Goal: Information Seeking & Learning: Learn about a topic

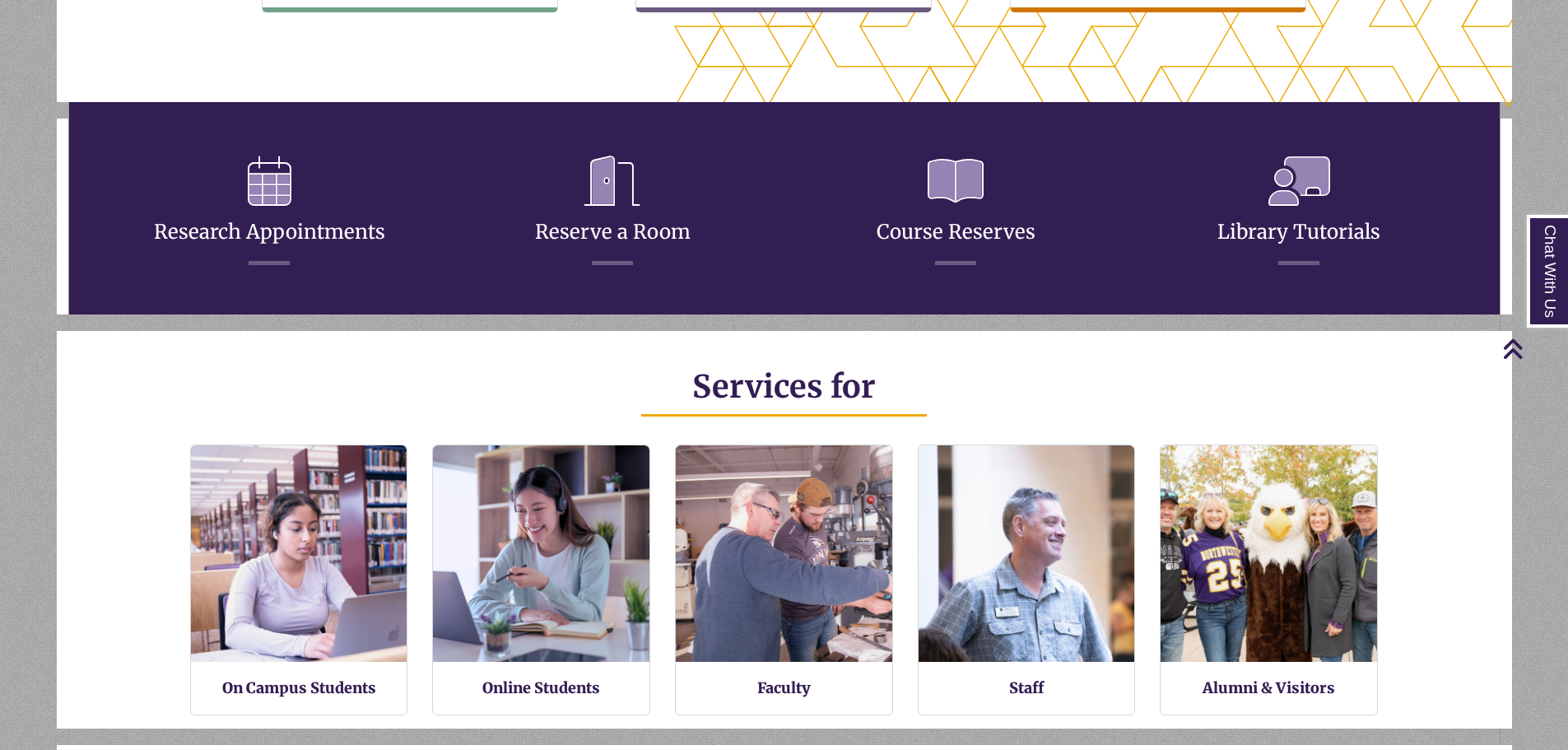
scroll to position [398, 1455]
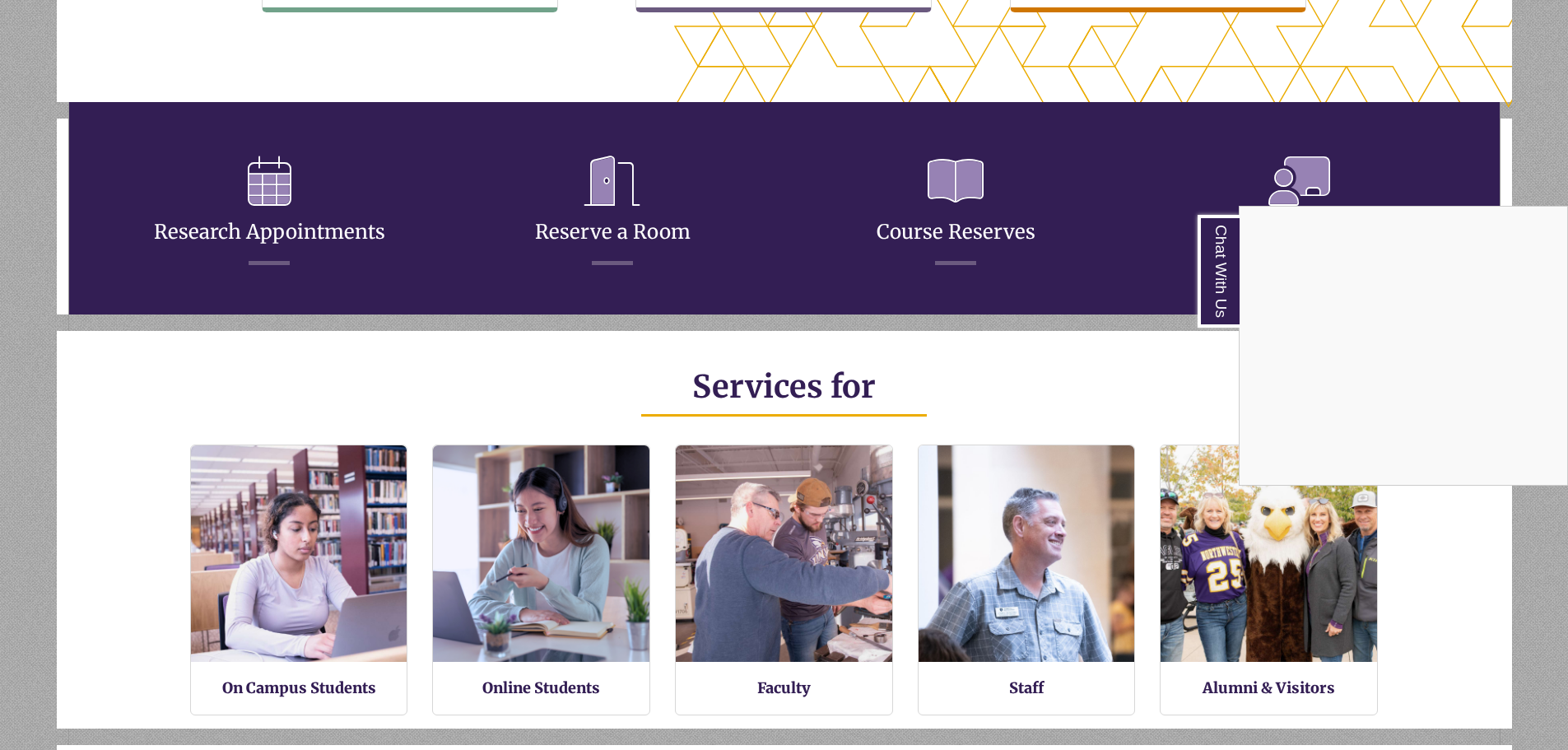
click at [269, 182] on div "Chat With Us" at bounding box center [784, 375] width 1568 height 750
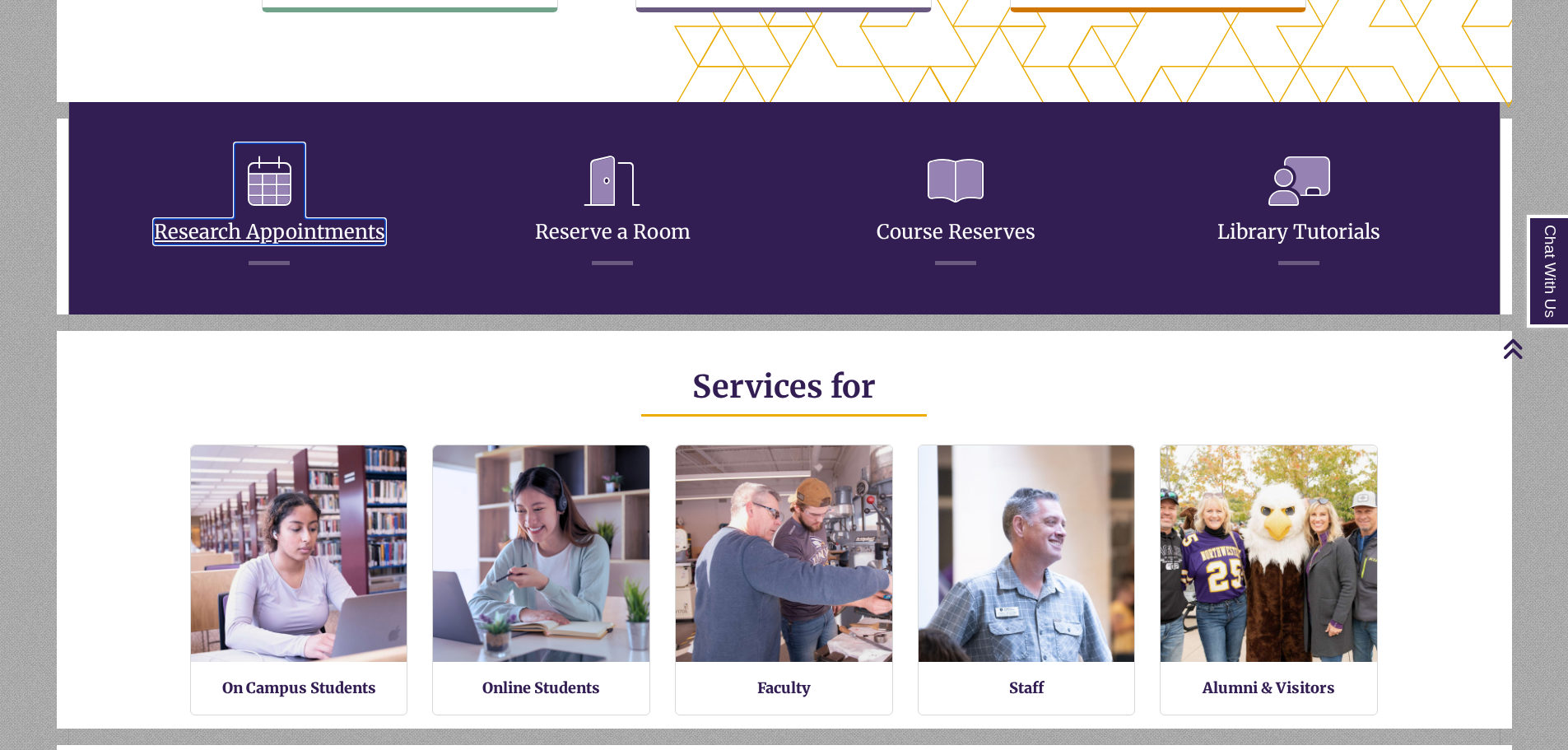
click at [322, 232] on link "Research Appointments" at bounding box center [269, 211] width 232 height 65
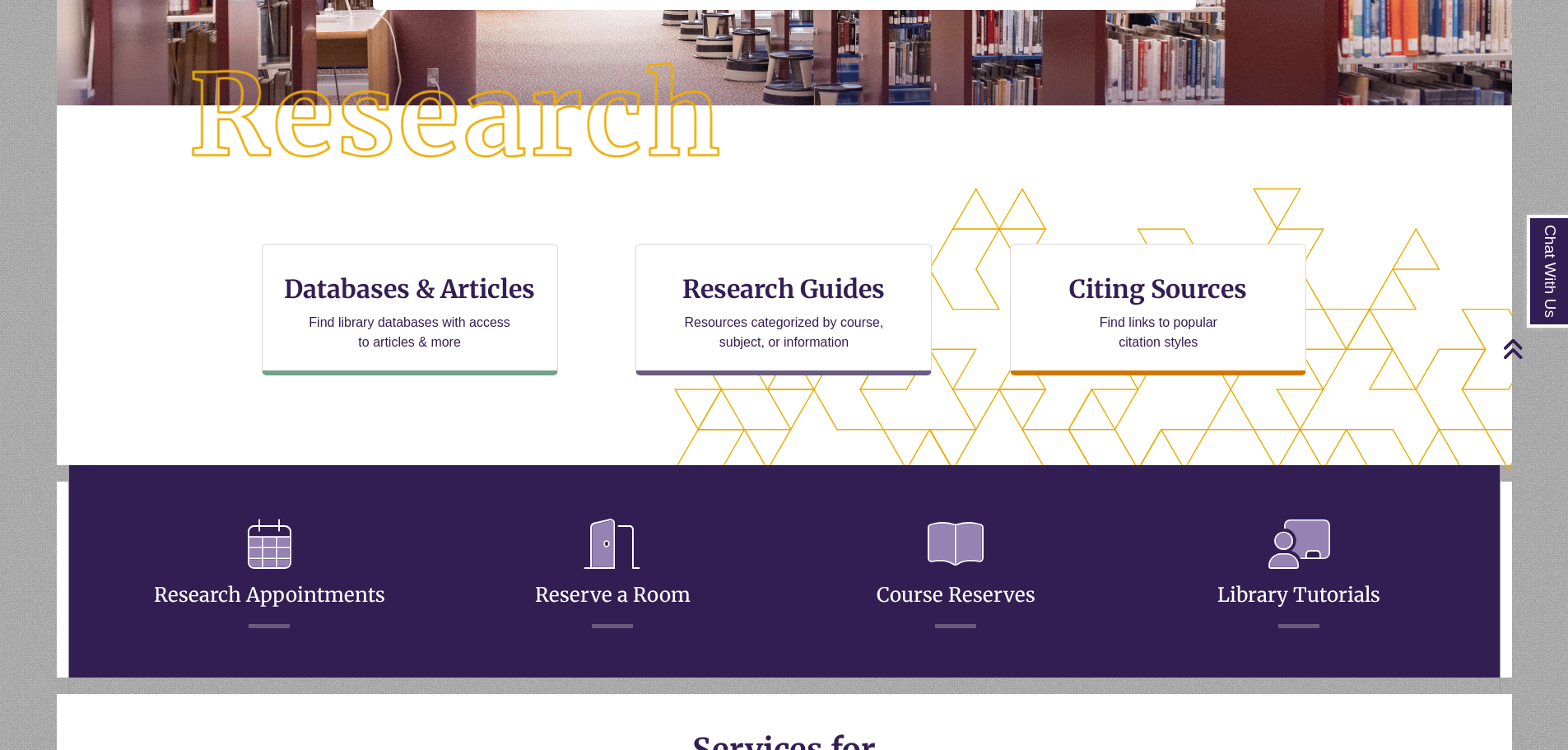
scroll to position [329, 0]
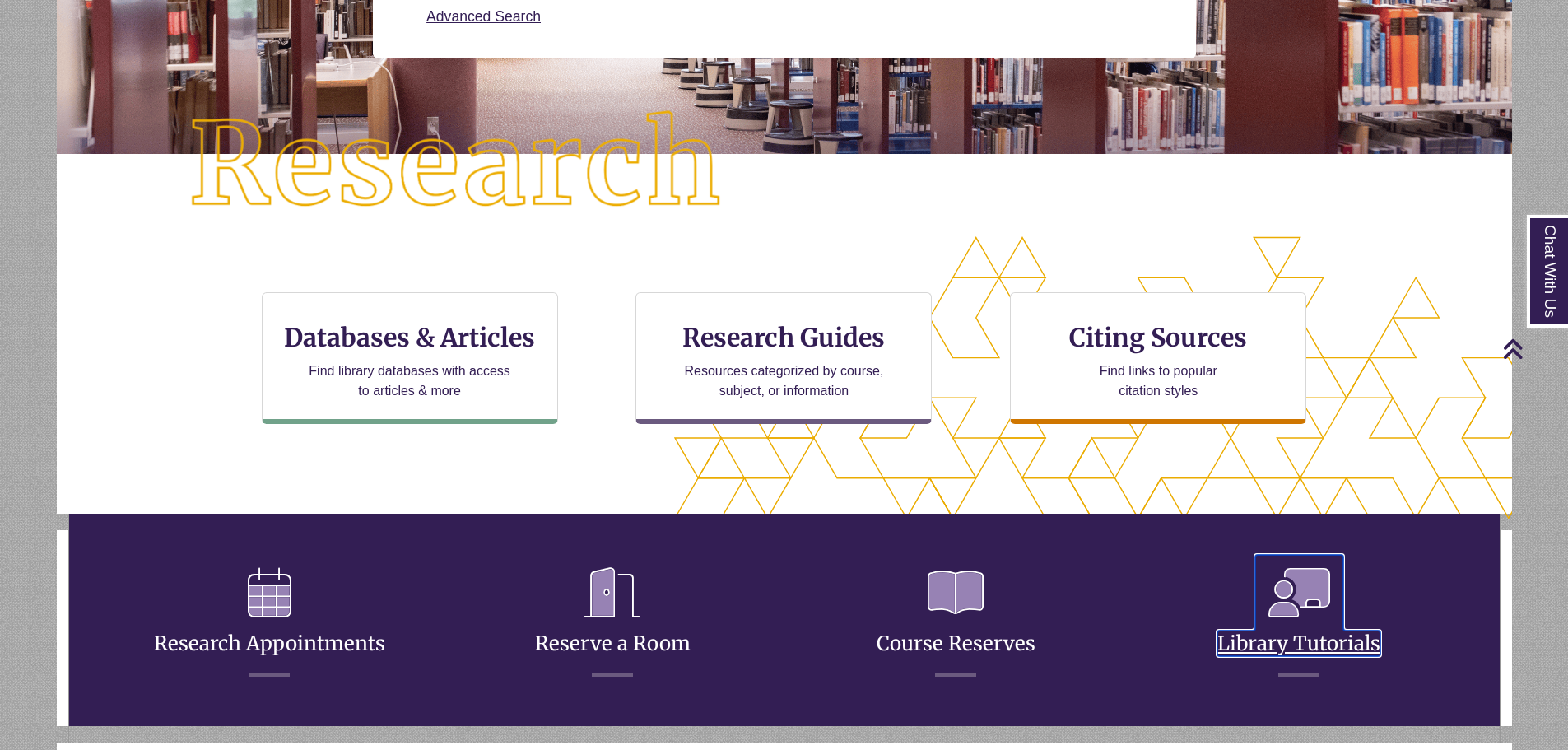
click at [1302, 591] on icon at bounding box center [1299, 592] width 88 height 76
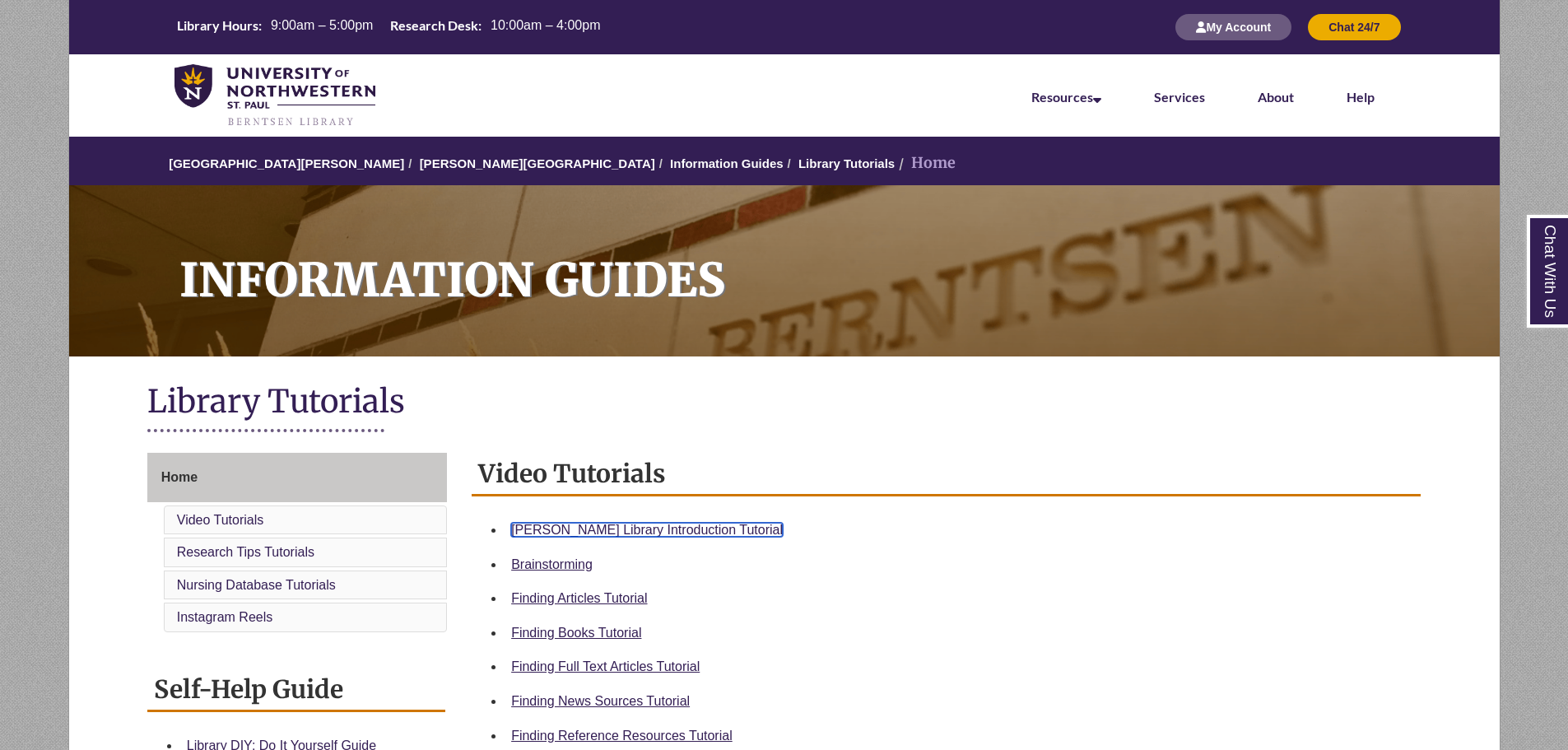
click at [614, 528] on link "Berntsen Library Introduction Tutorial" at bounding box center [647, 529] width 272 height 14
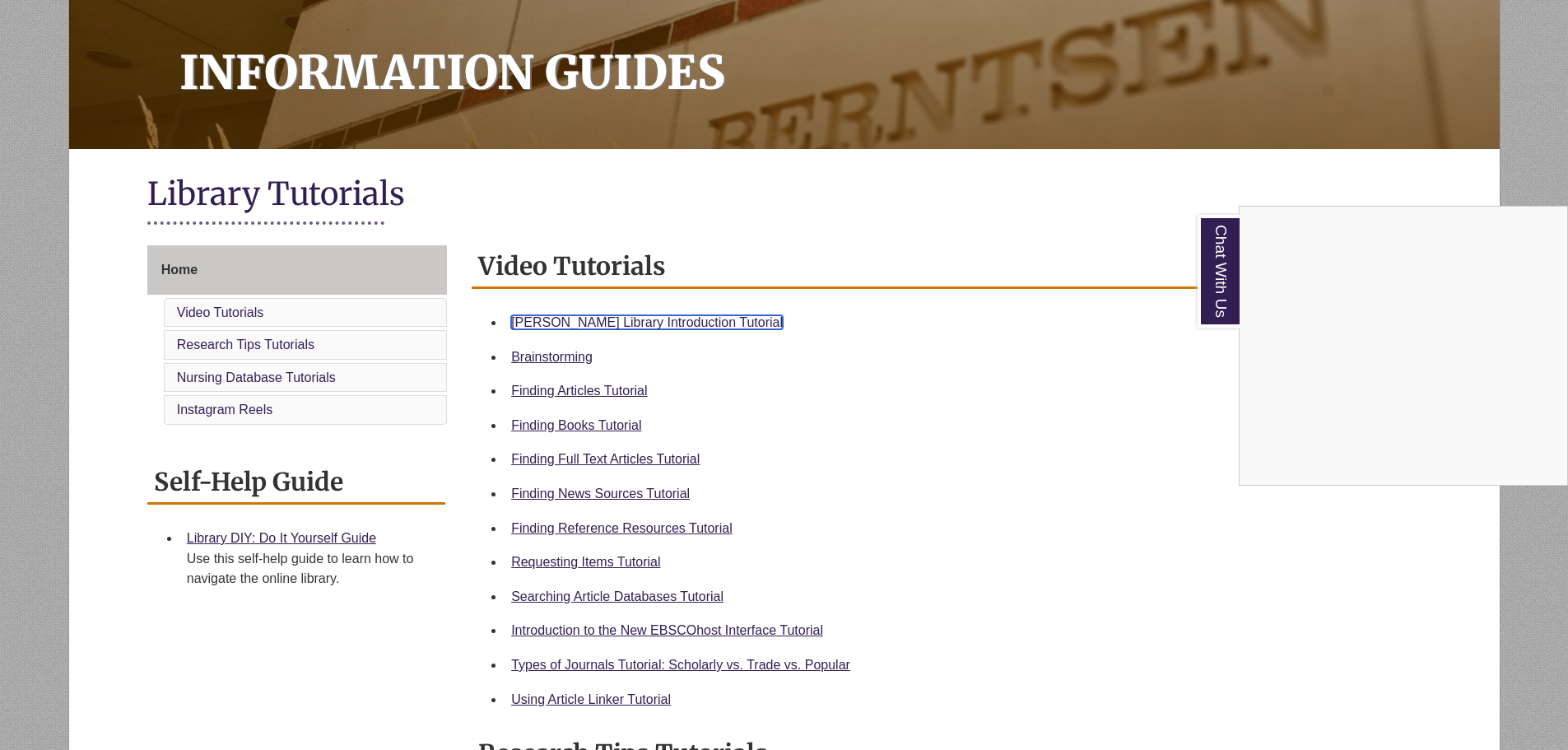
scroll to position [247, 0]
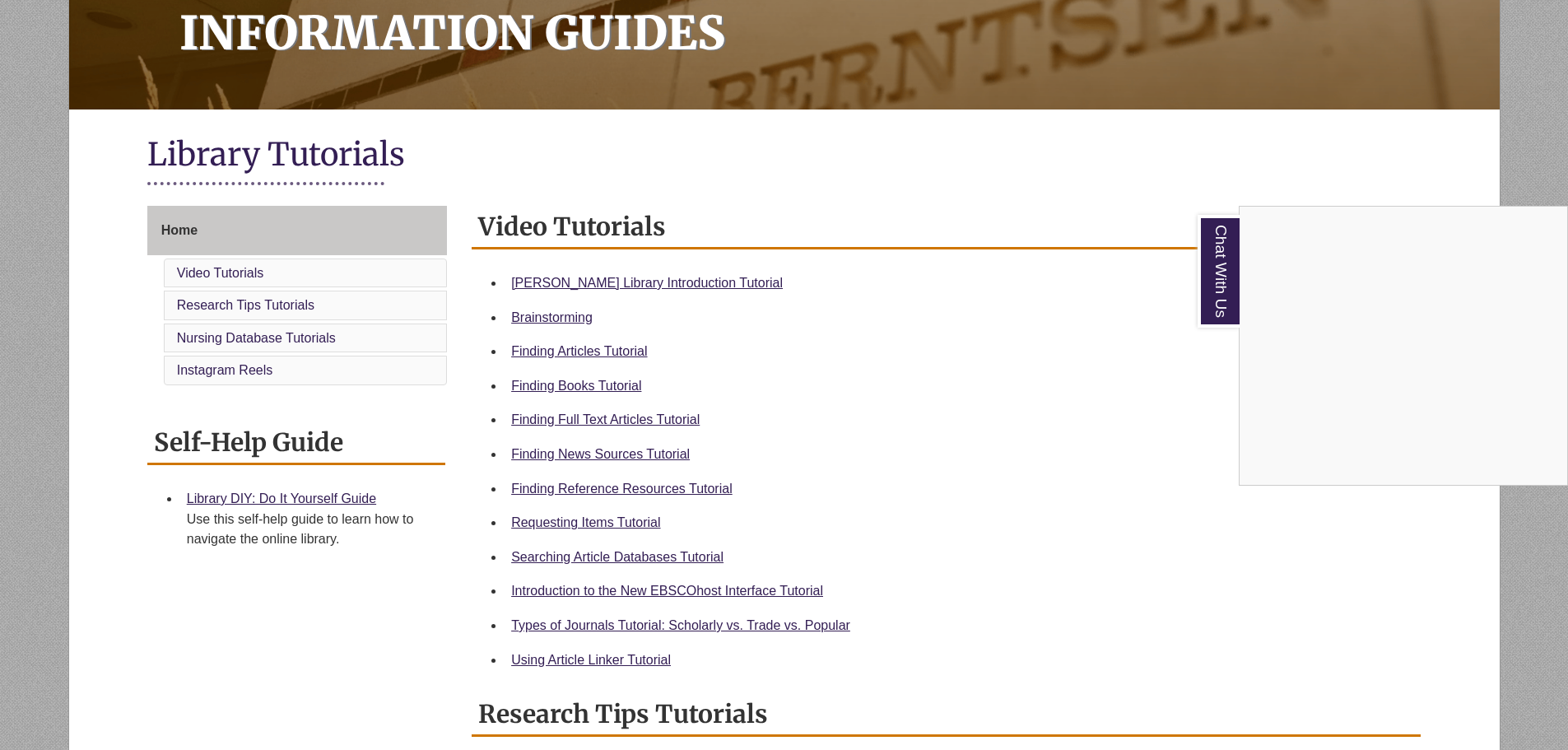
click at [945, 435] on div "Chat With Us" at bounding box center [784, 375] width 1568 height 750
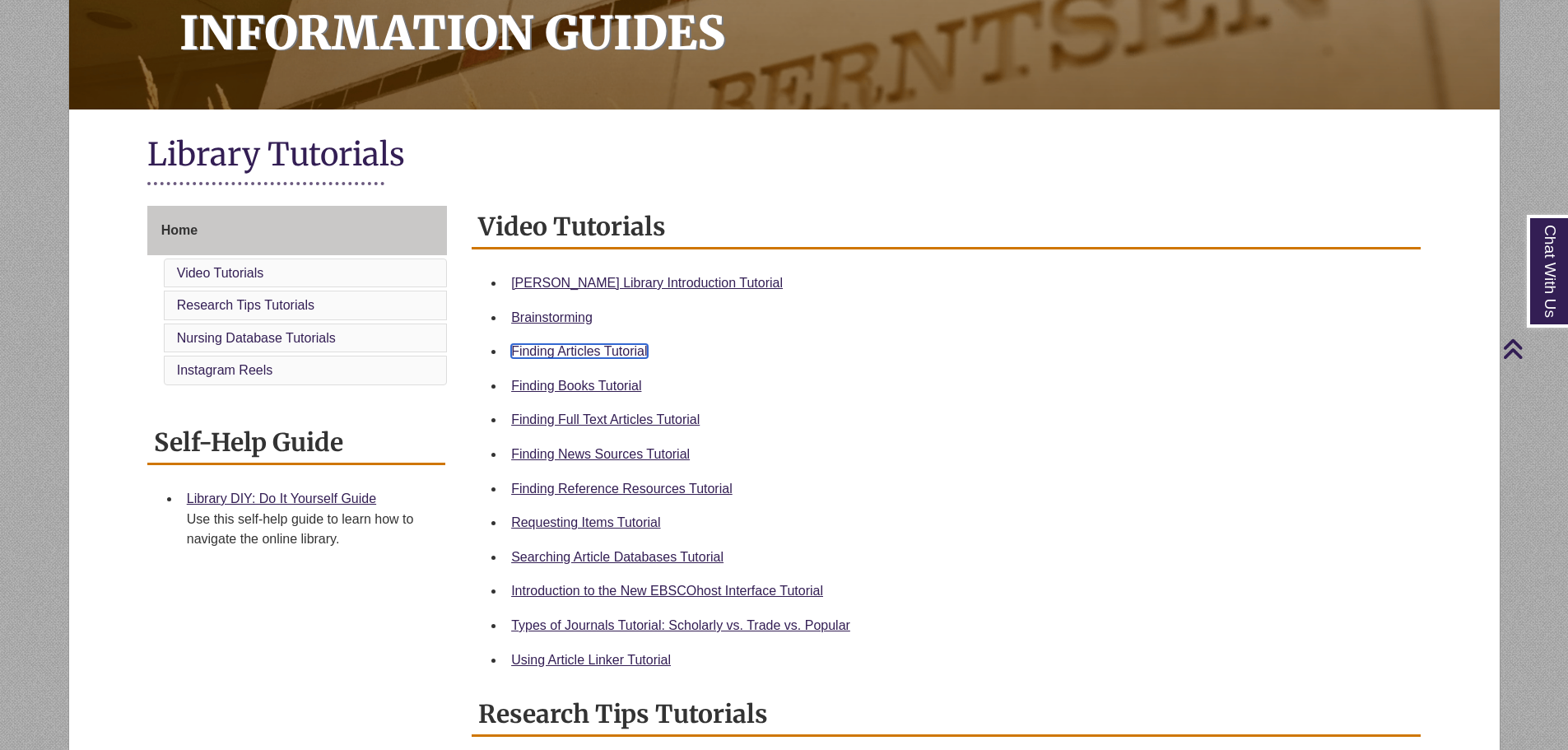
click at [575, 348] on link "Finding Articles Tutorial" at bounding box center [579, 351] width 136 height 14
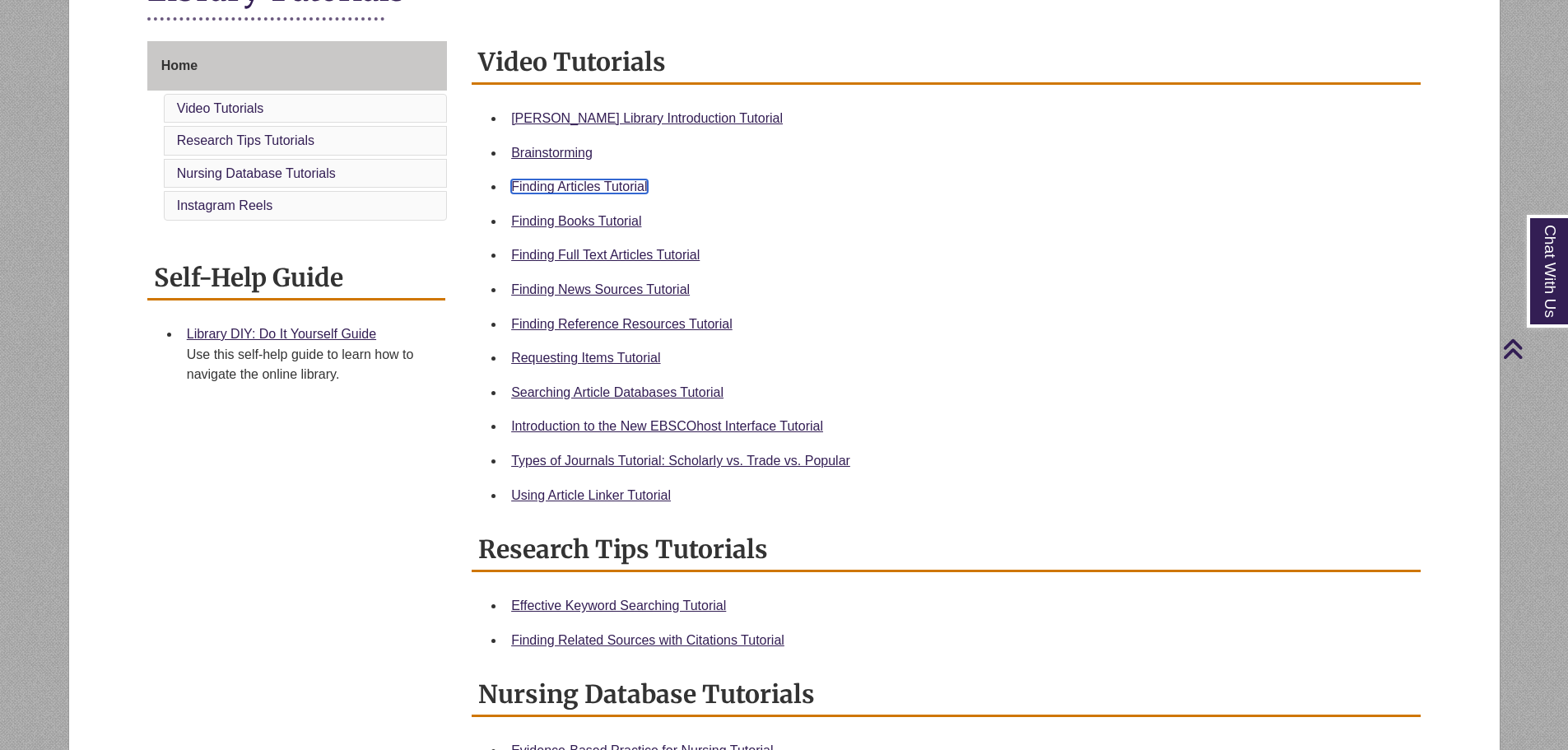
scroll to position [329, 0]
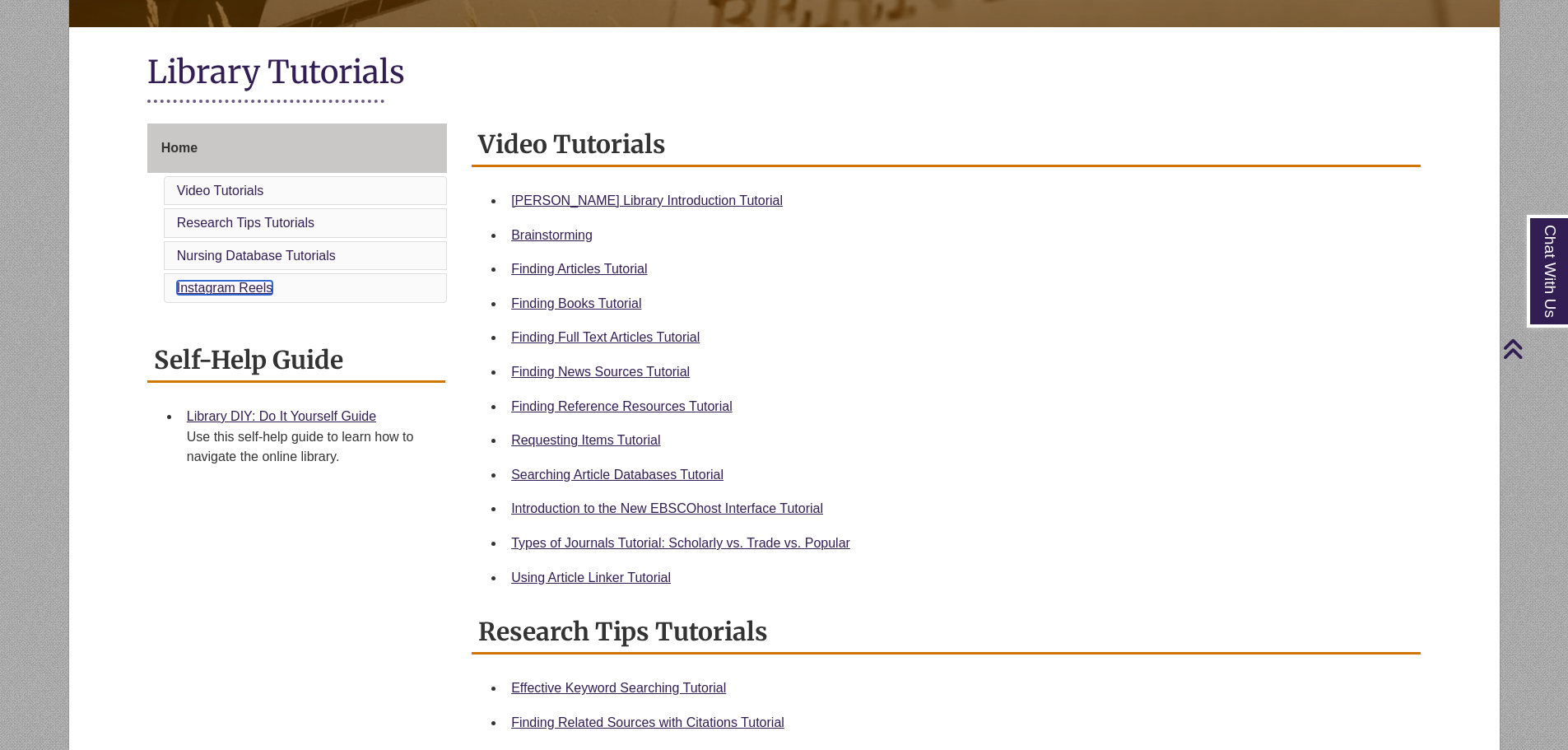
click at [207, 283] on link "Instagram Reels" at bounding box center [226, 288] width 97 height 14
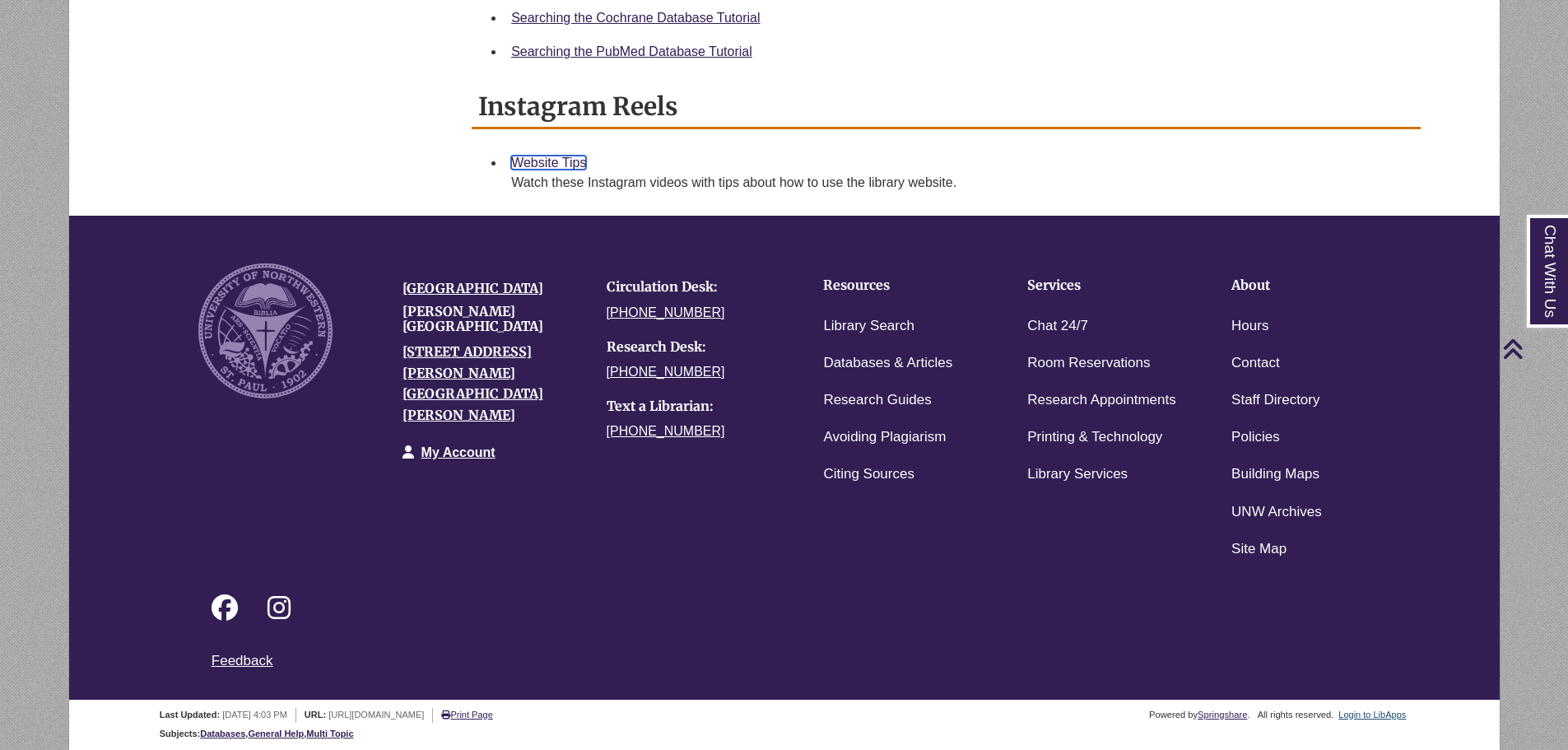
click at [541, 156] on link "Website Tips" at bounding box center [548, 162] width 75 height 14
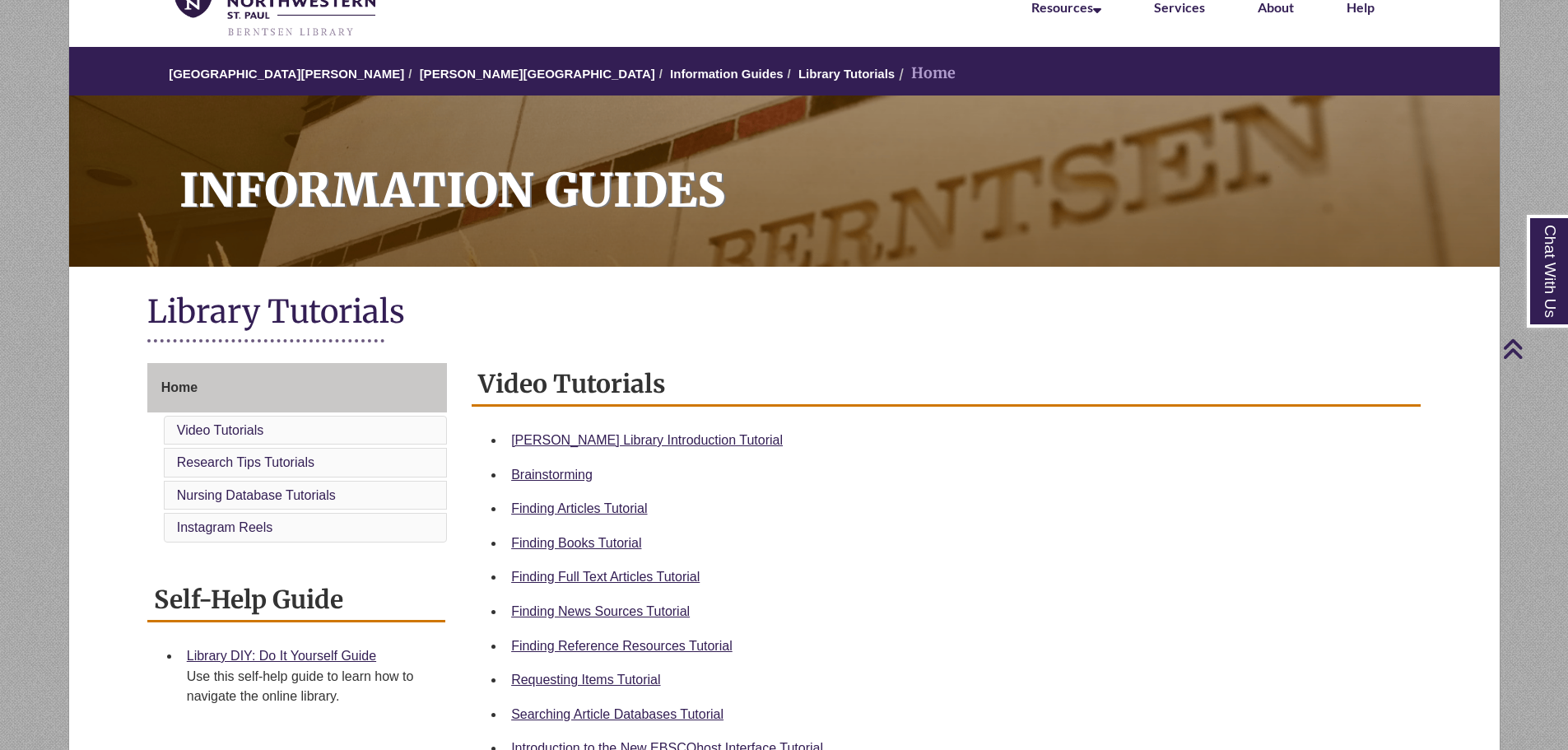
scroll to position [0, 0]
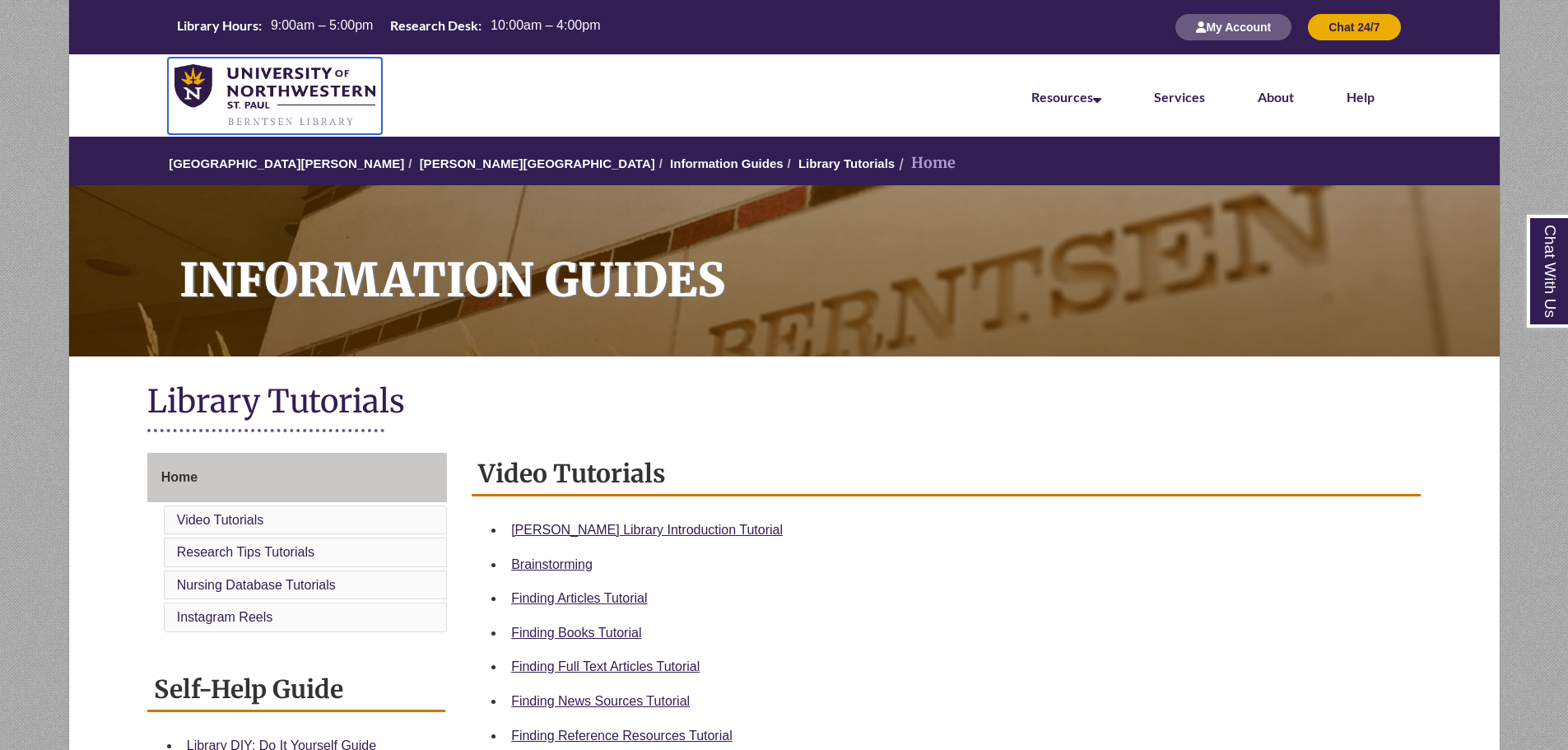
click at [266, 86] on img at bounding box center [276, 97] width 202 height 64
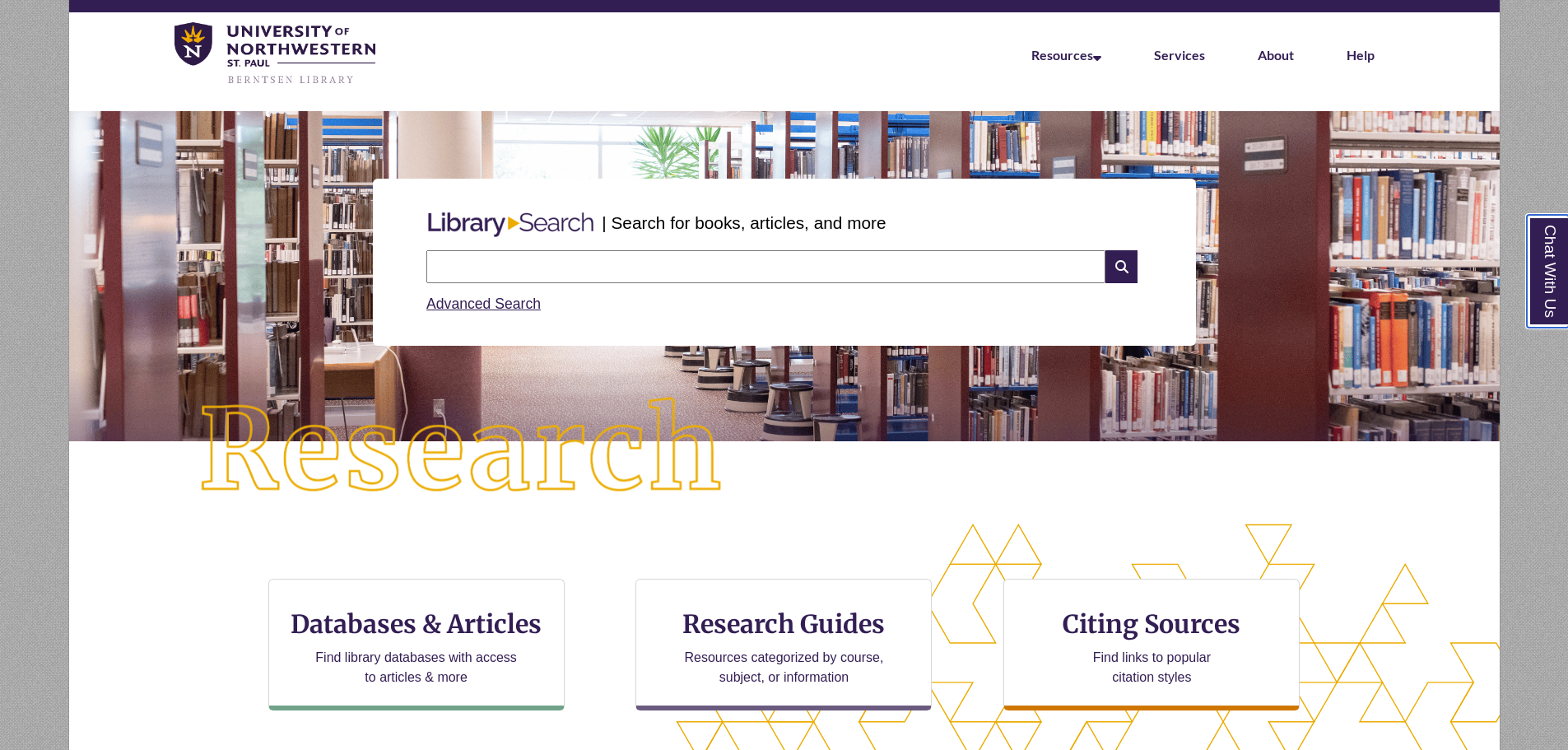
scroll to position [32, 0]
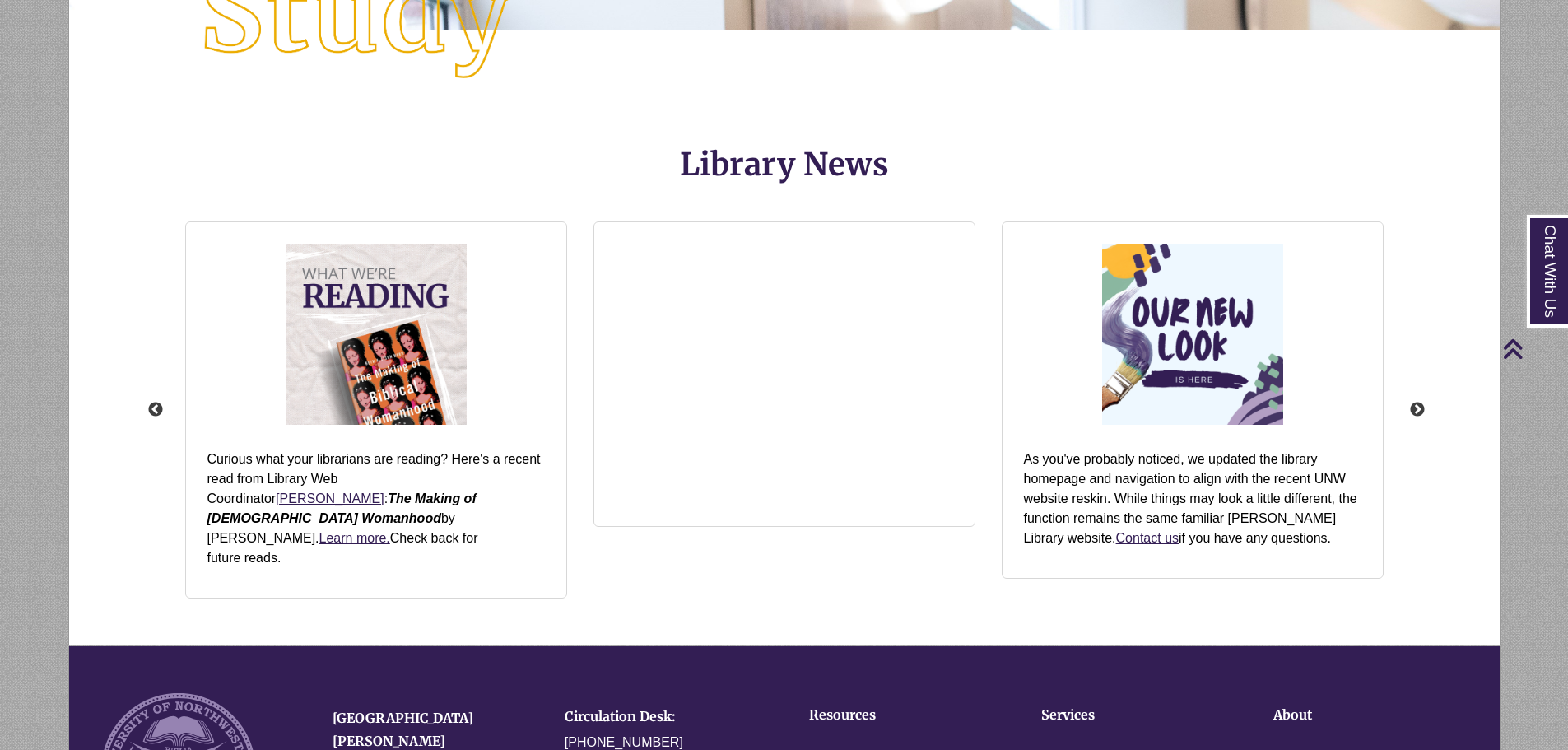
scroll to position [1728, 0]
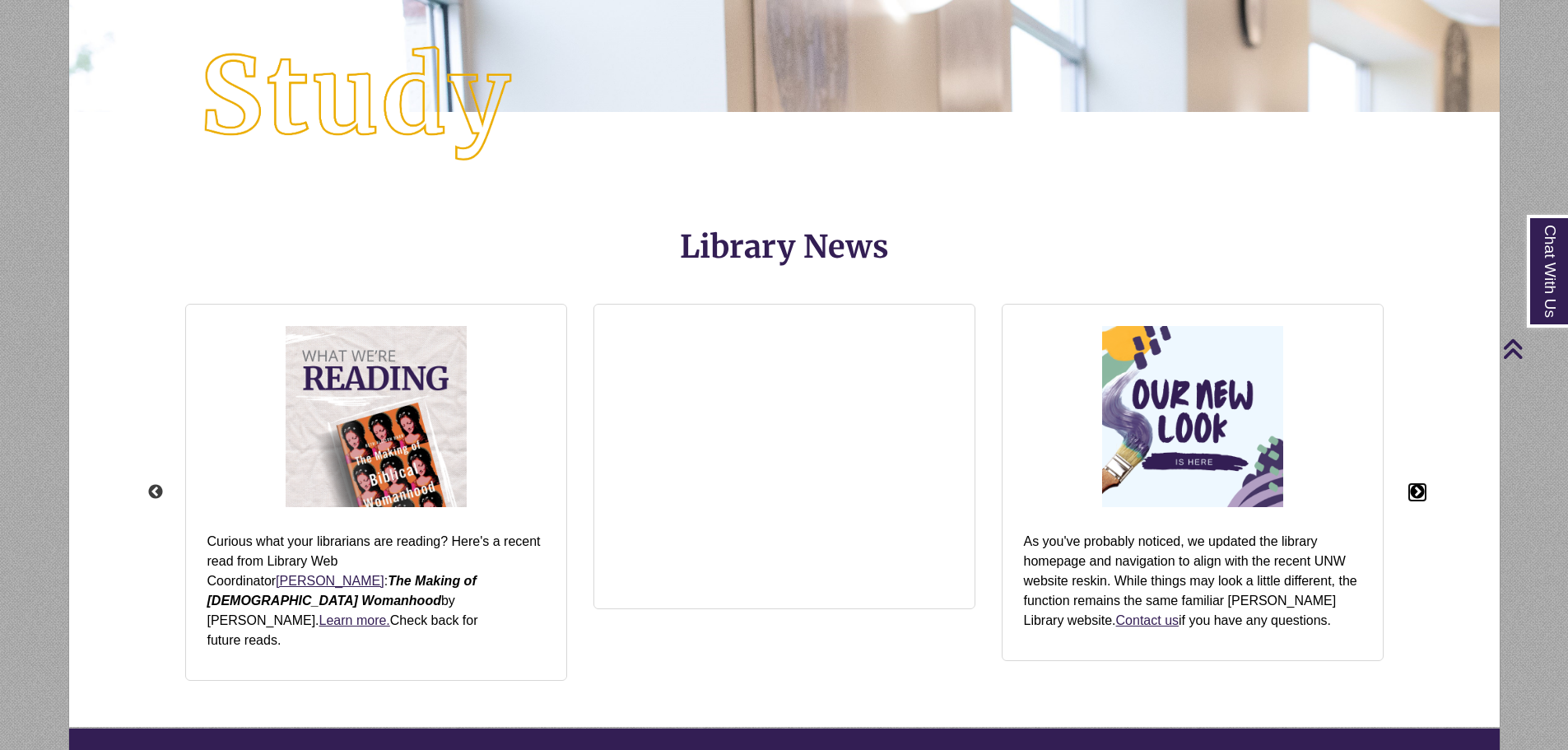
click at [1412, 484] on button "Next" at bounding box center [1417, 491] width 16 height 16
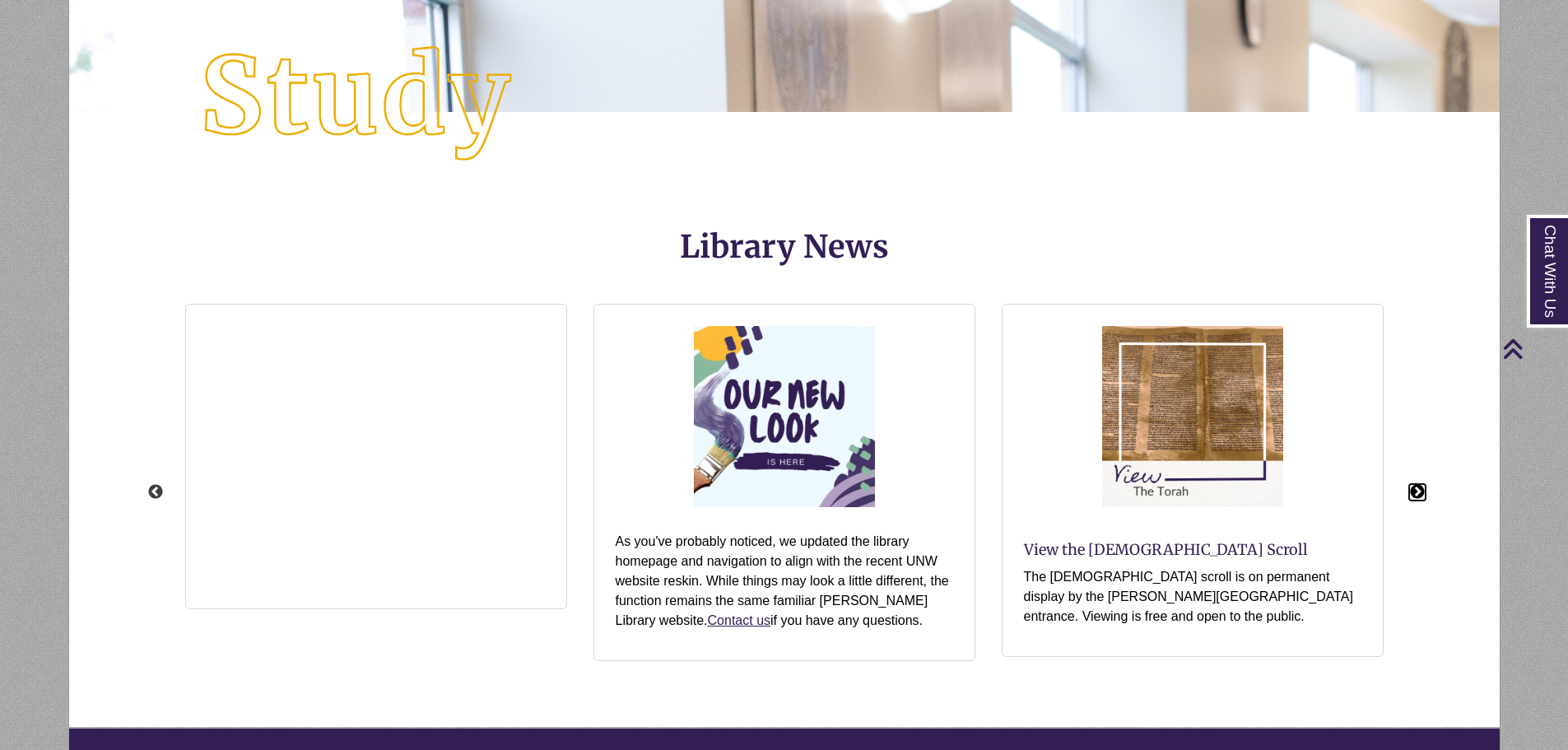
click at [1412, 484] on button "Next" at bounding box center [1417, 491] width 16 height 16
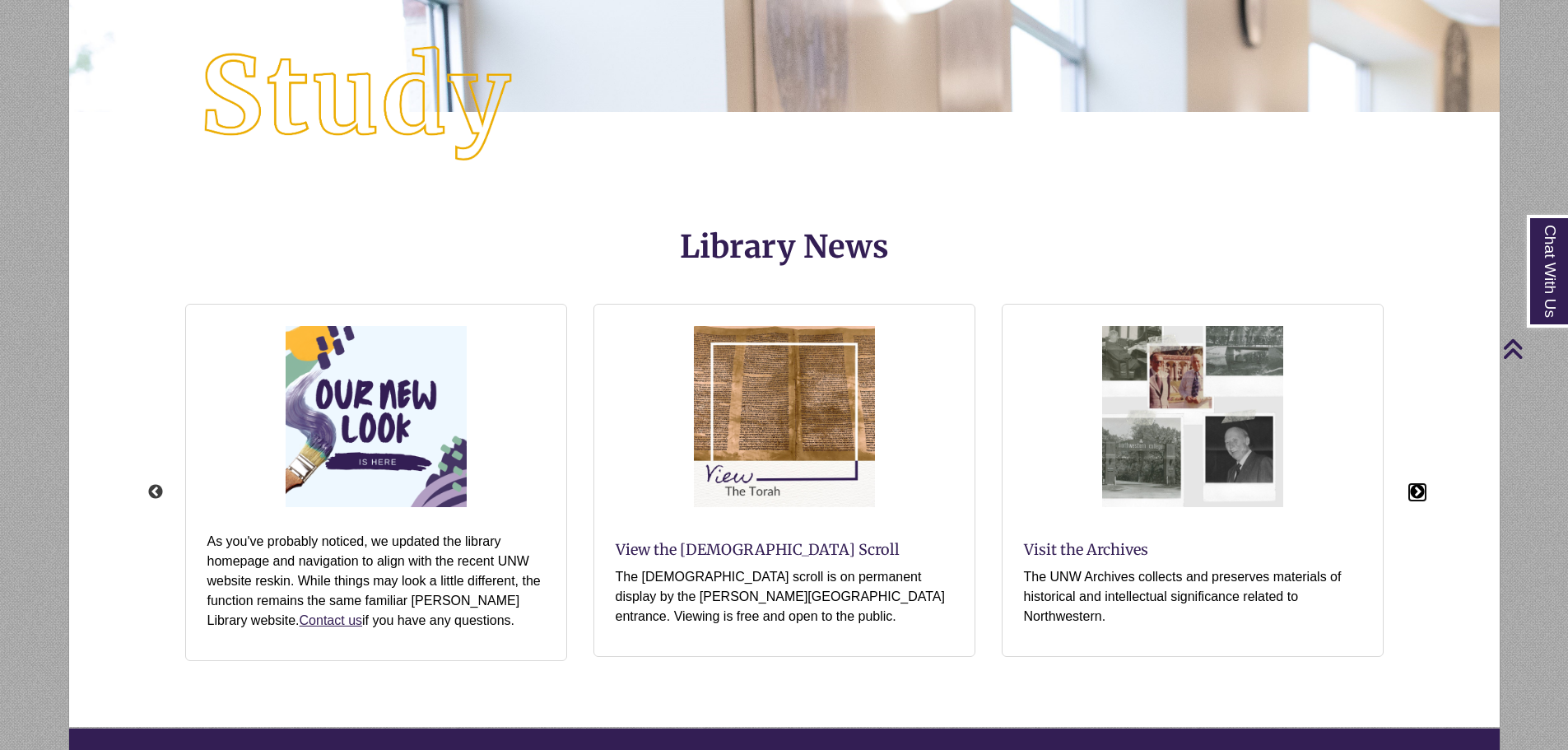
click at [1416, 484] on button "Next" at bounding box center [1417, 491] width 16 height 16
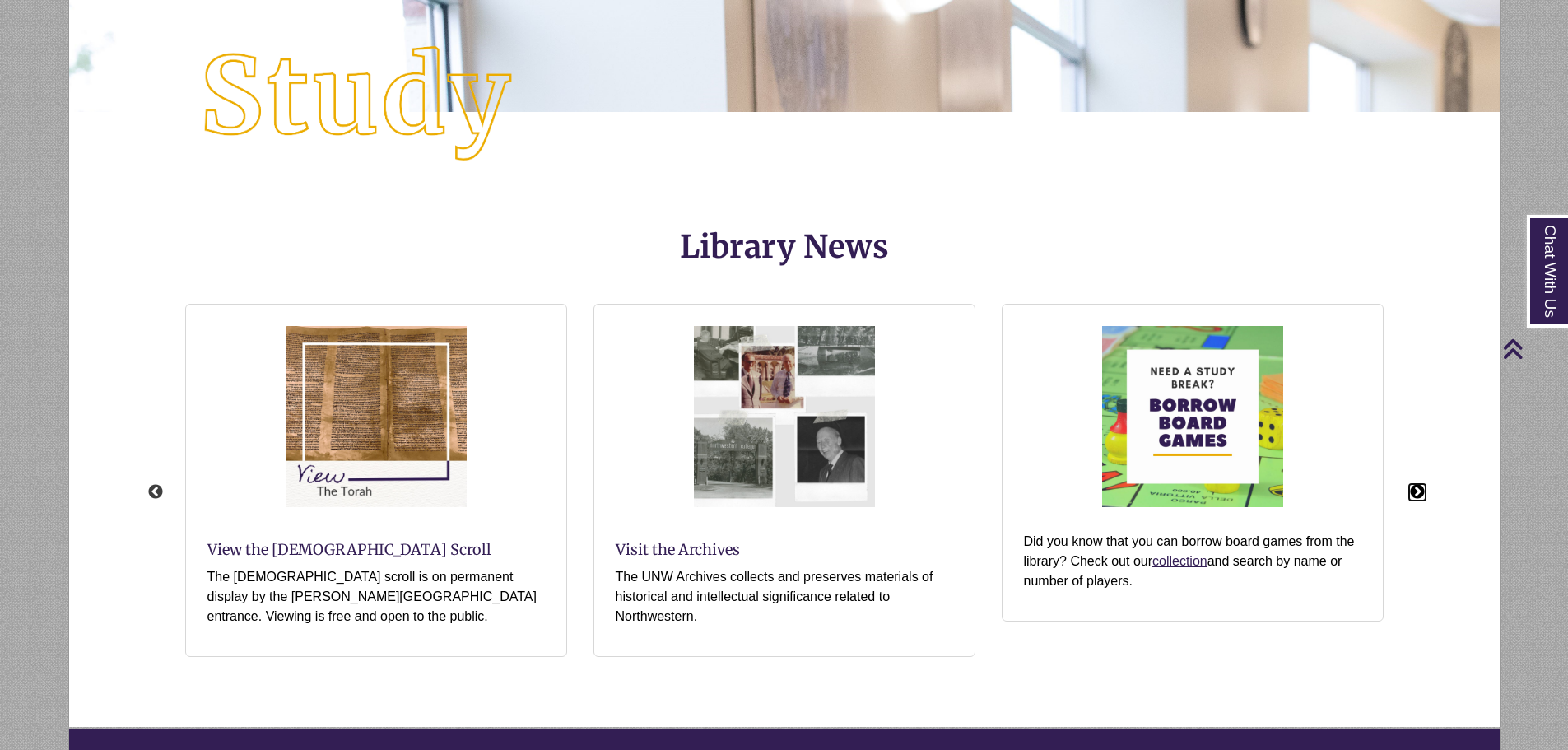
click at [1416, 484] on button "Next" at bounding box center [1417, 491] width 16 height 16
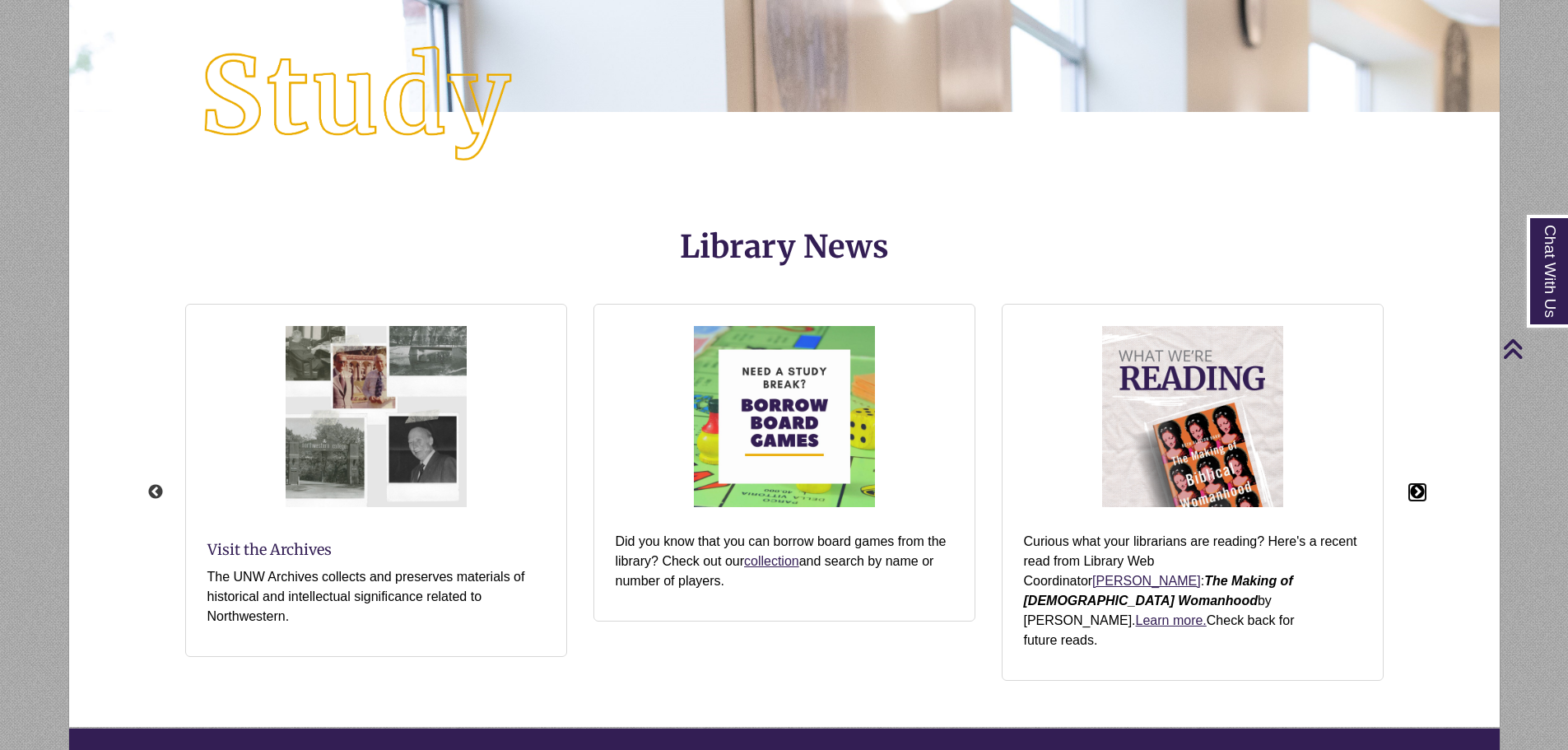
click at [1416, 484] on button "Next" at bounding box center [1417, 491] width 16 height 16
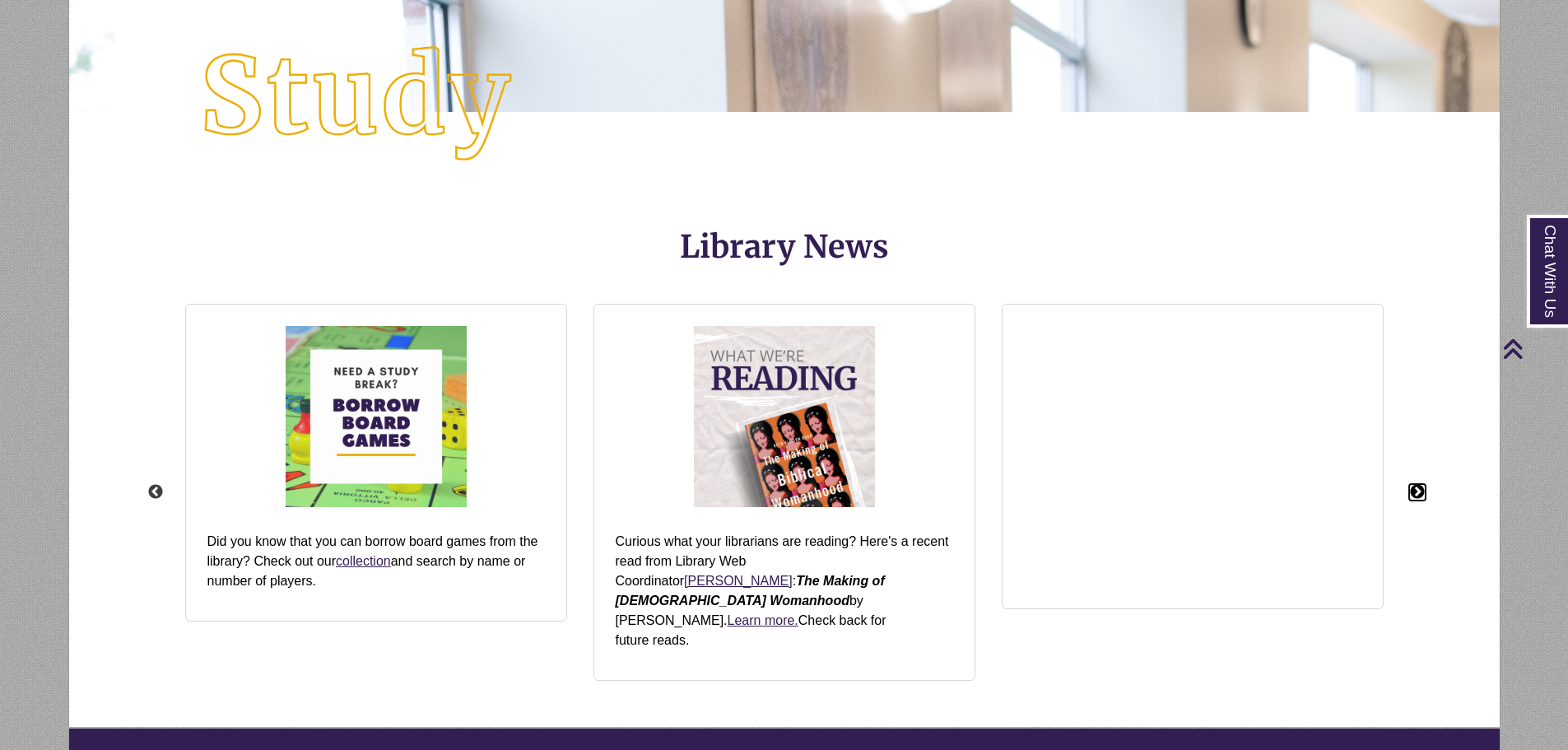
click at [1416, 484] on button "Next" at bounding box center [1417, 491] width 16 height 16
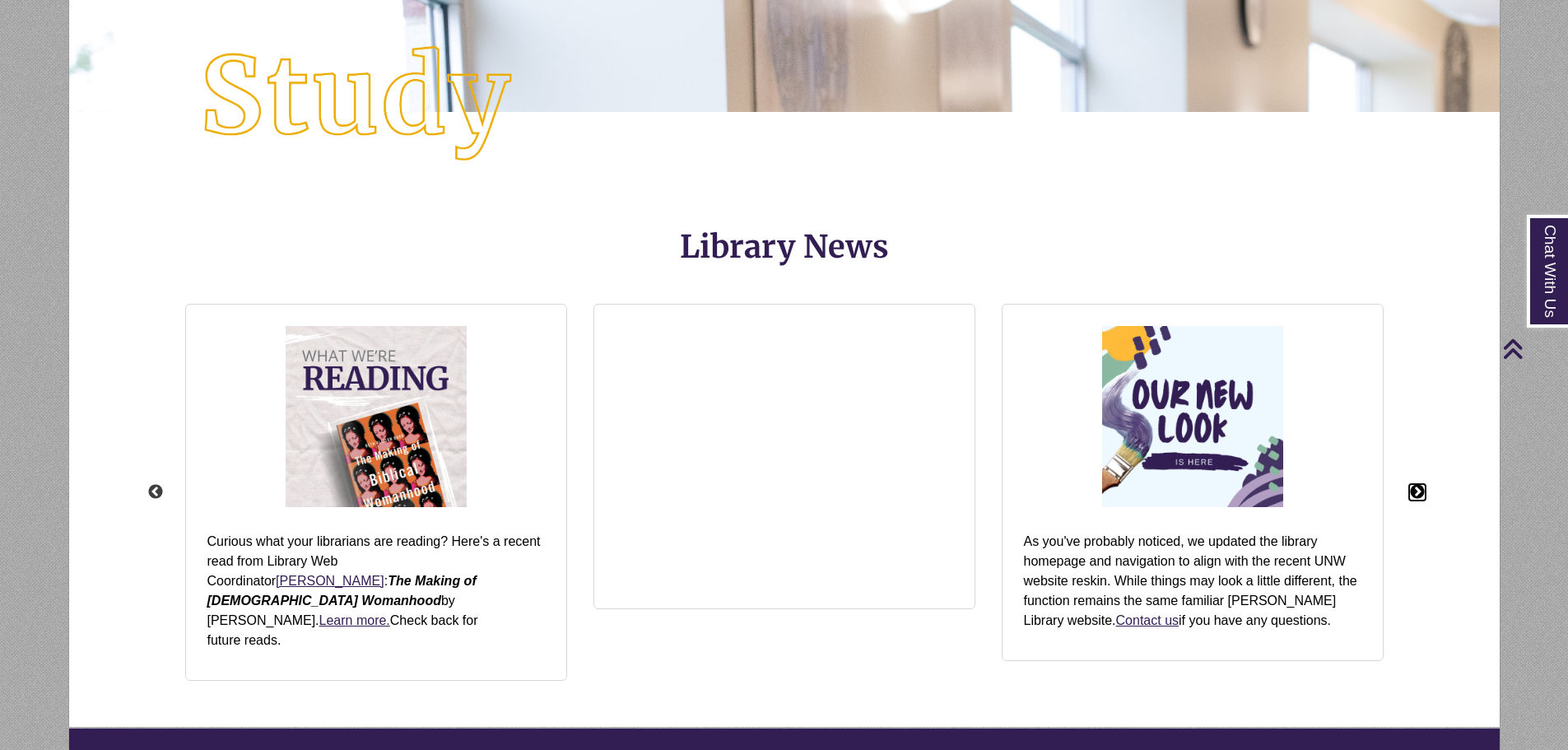
click at [1416, 484] on button "Next" at bounding box center [1417, 491] width 16 height 16
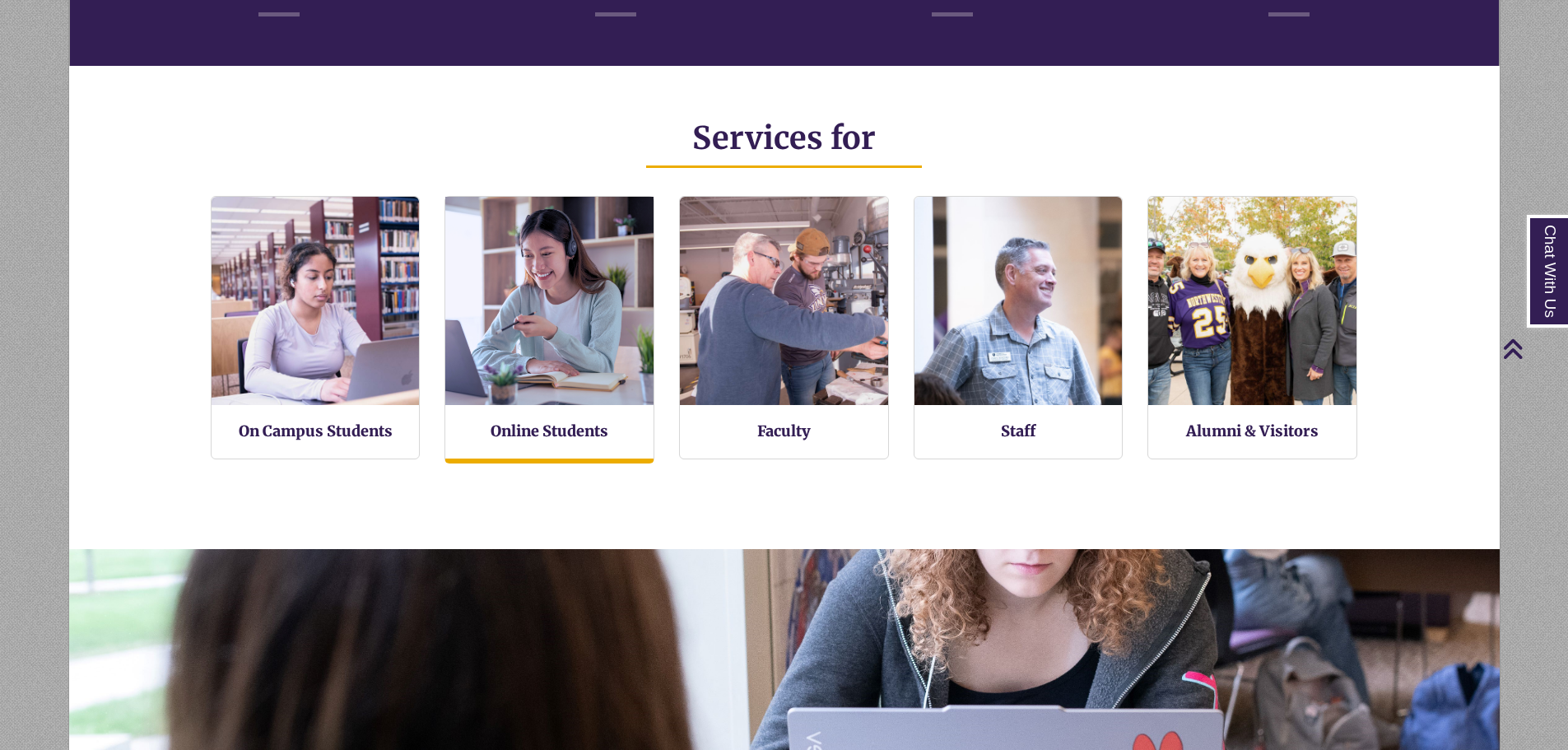
scroll to position [394, 1431]
click at [576, 306] on img at bounding box center [550, 301] width 229 height 229
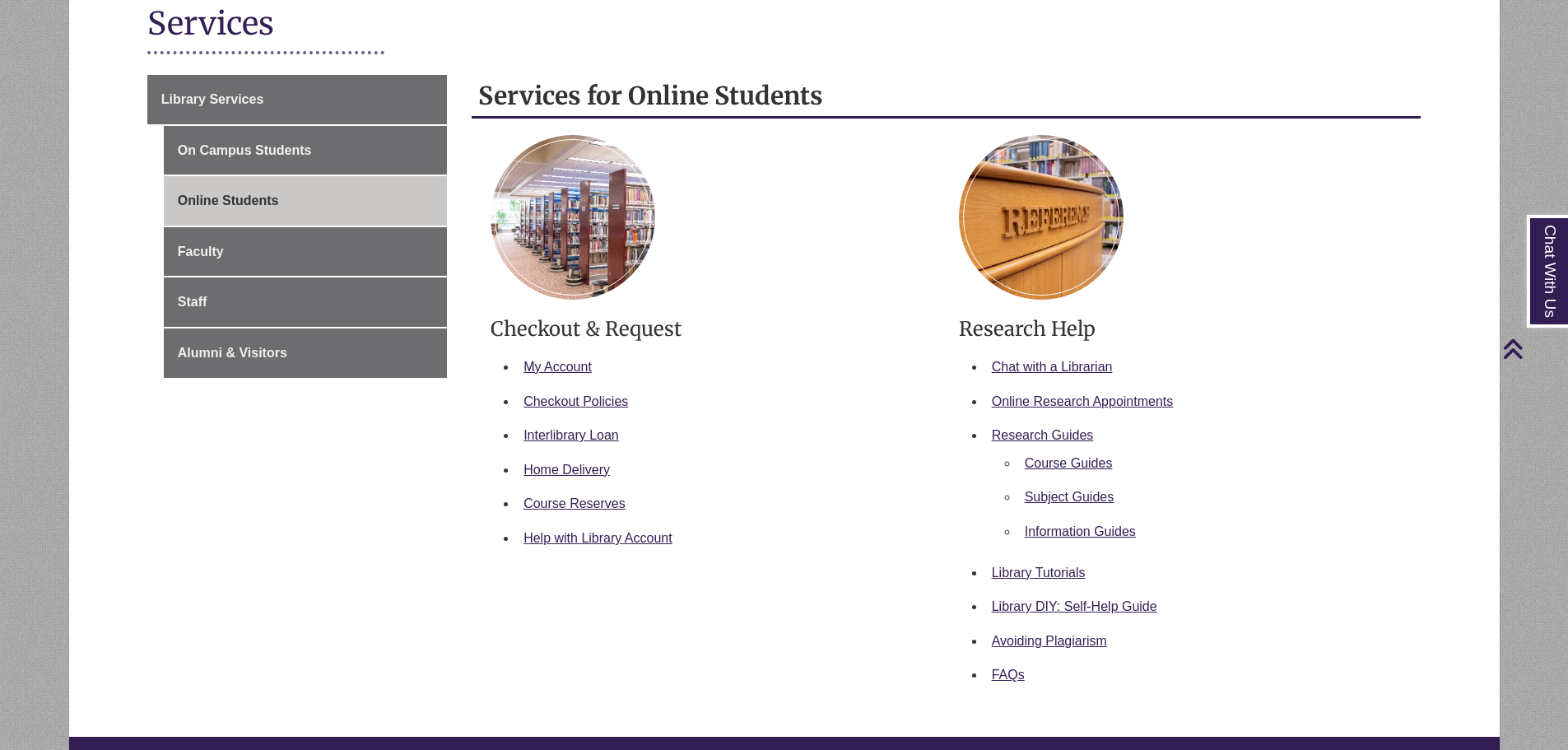
scroll to position [165, 0]
